Goal: Information Seeking & Learning: Check status

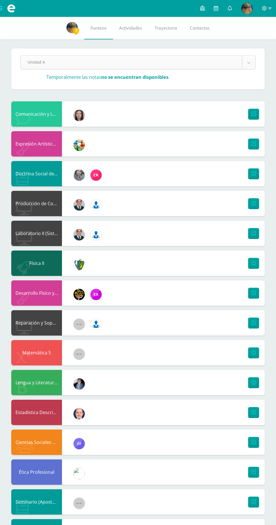
click at [249, 63] on body "Mis cursos Archivos Cerrar panel Biología II Quinto Bachillerato CMP Bachillera…" at bounding box center [138, 337] width 276 height 675
